Goal: Task Accomplishment & Management: Manage account settings

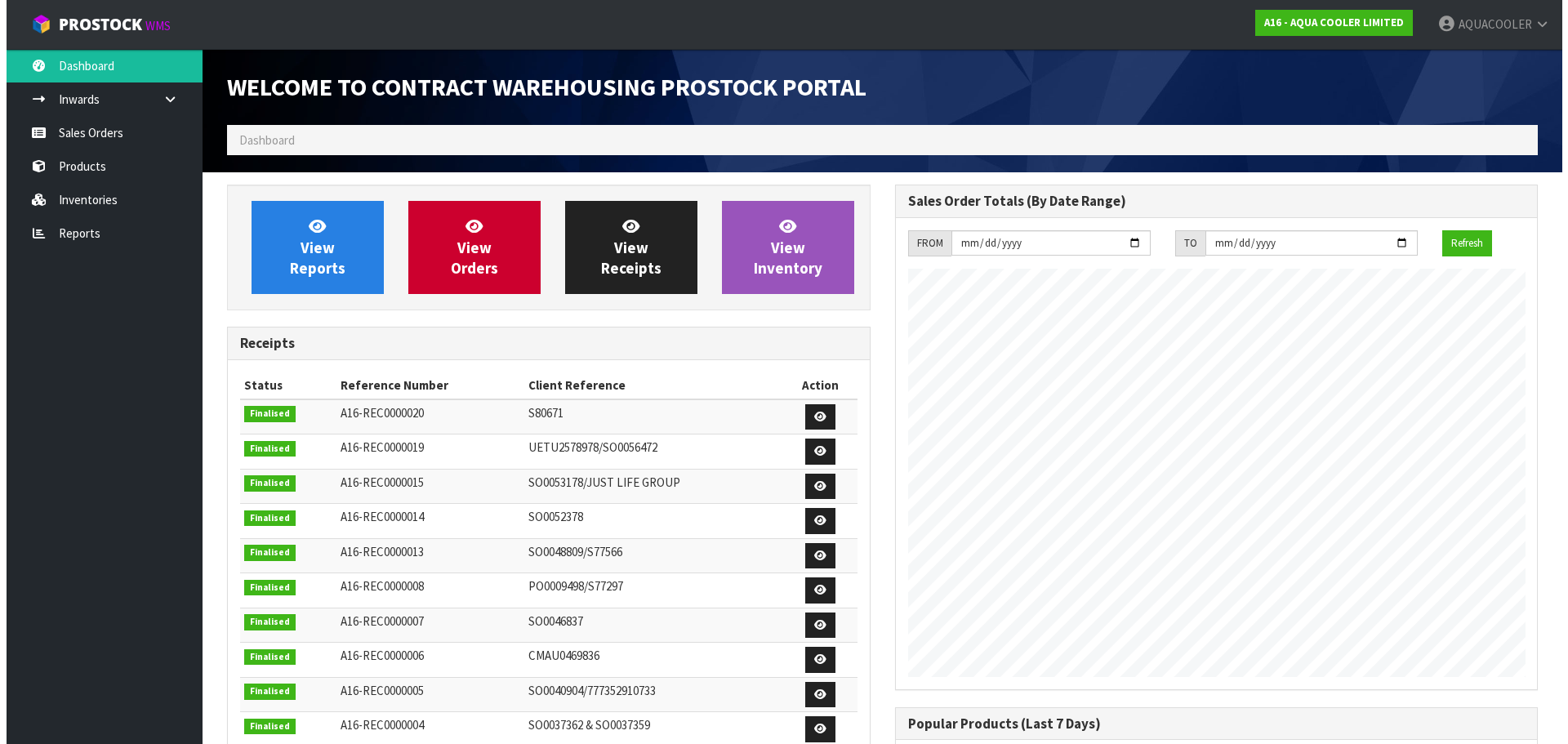
scroll to position [747, 667]
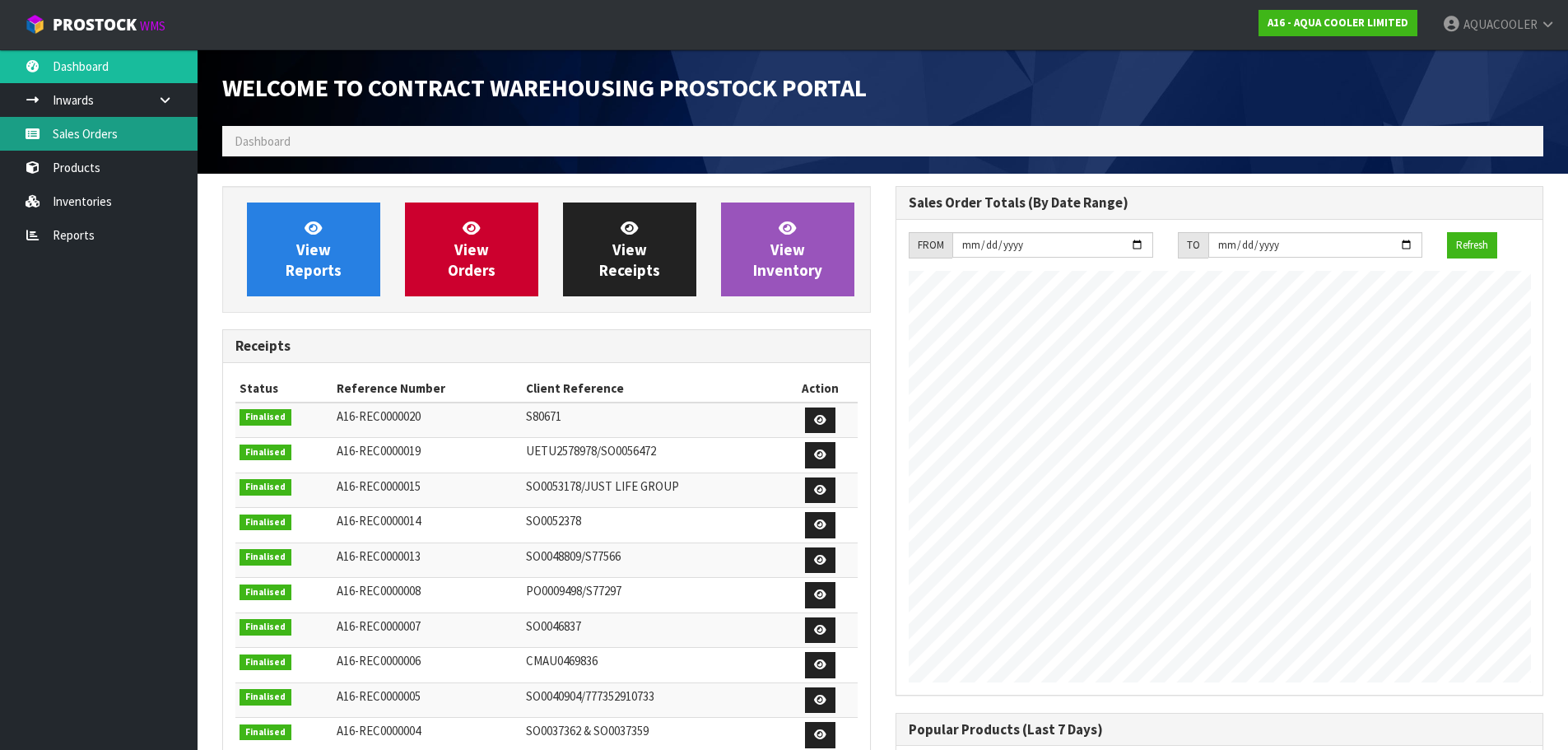
click at [61, 138] on link "Sales Orders" at bounding box center [98, 133] width 197 height 34
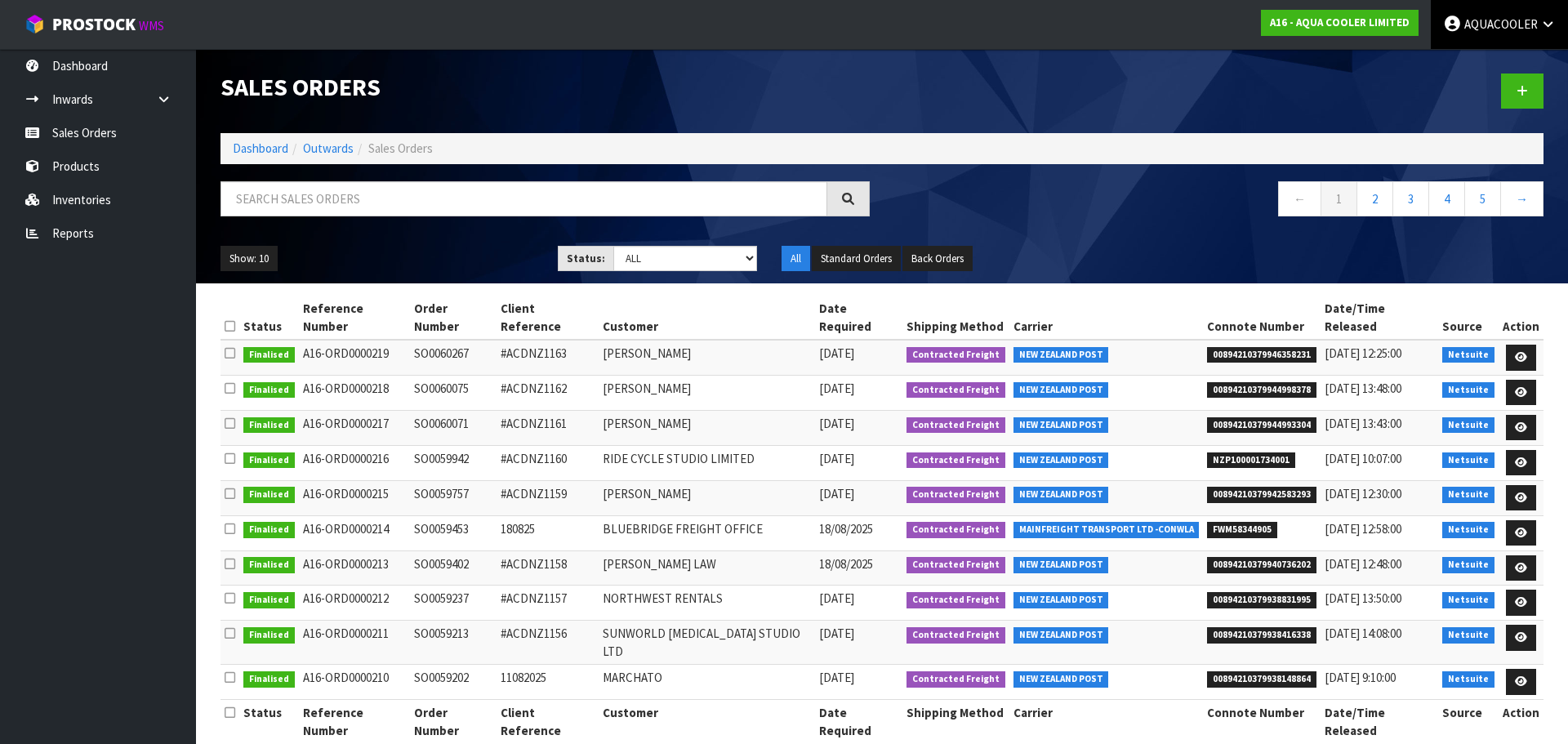
click at [1497, 23] on span "AQUACOOLER" at bounding box center [1501, 24] width 73 height 16
click at [1468, 59] on link "Logout" at bounding box center [1502, 65] width 129 height 22
